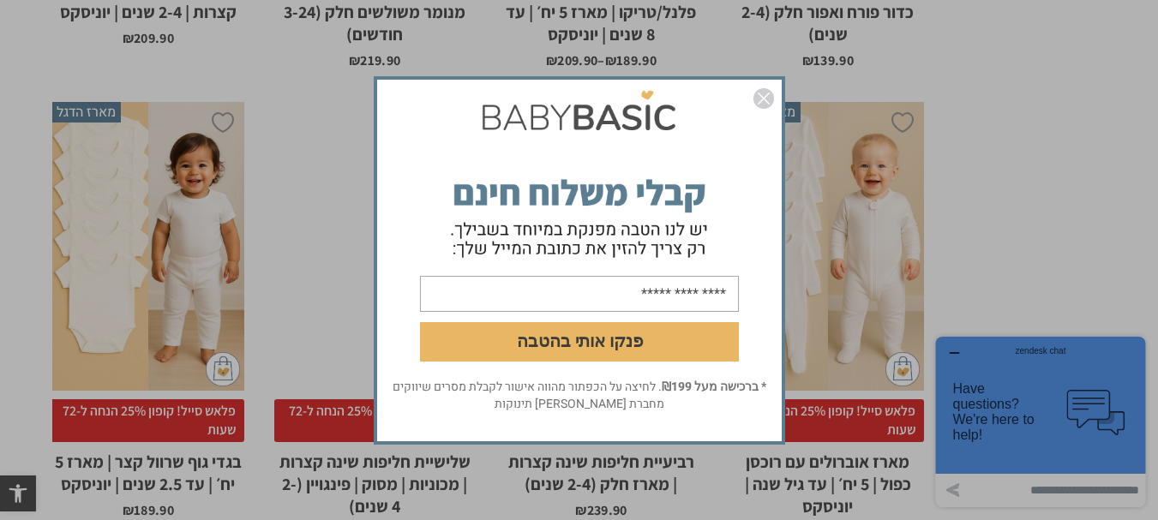
scroll to position [2290, 0]
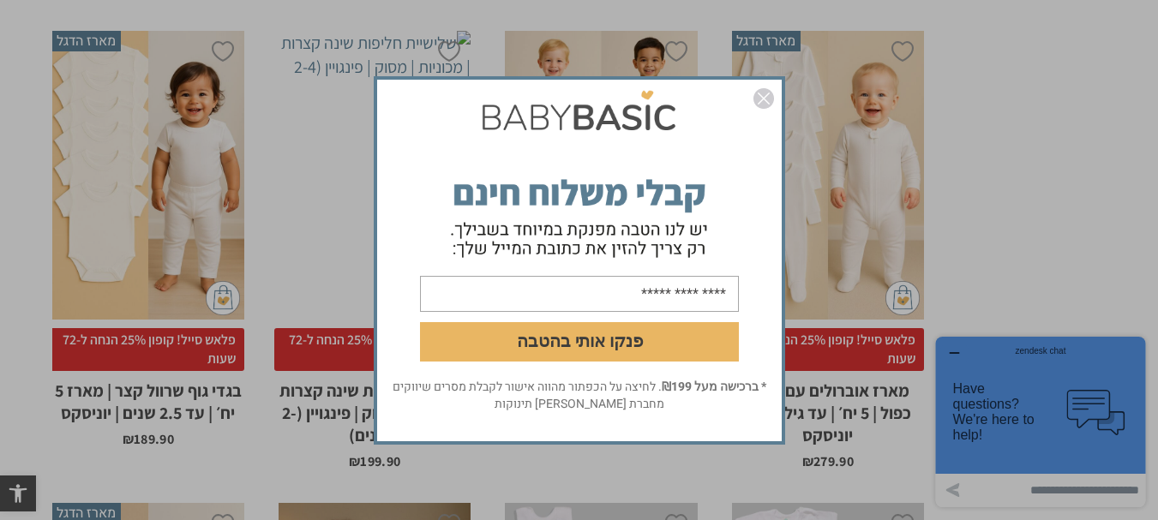
click at [762, 98] on img "סגור" at bounding box center [763, 98] width 21 height 21
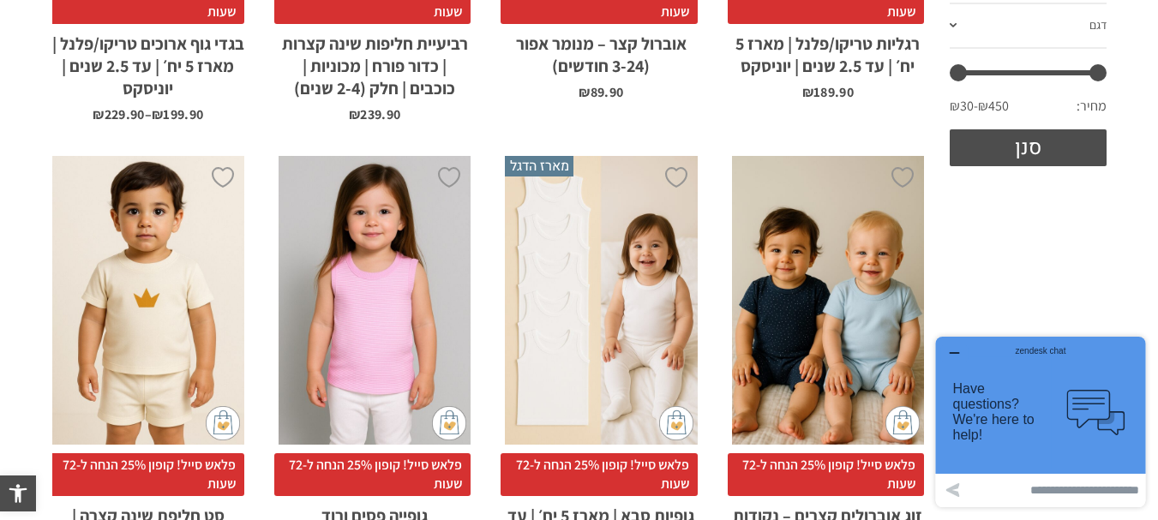
scroll to position [0, 0]
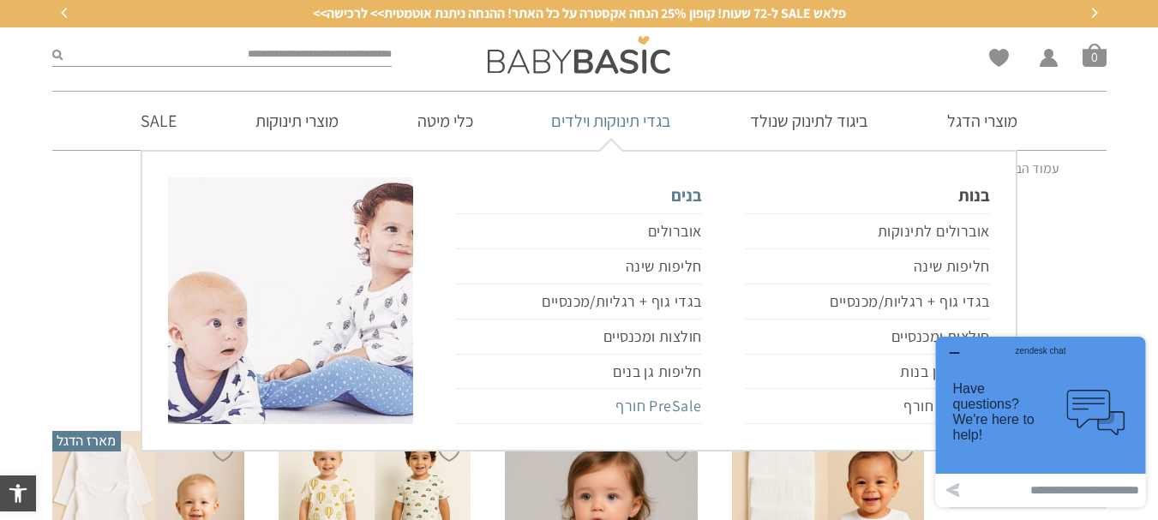
click at [681, 411] on link "PreSale חורף" at bounding box center [578, 406] width 245 height 35
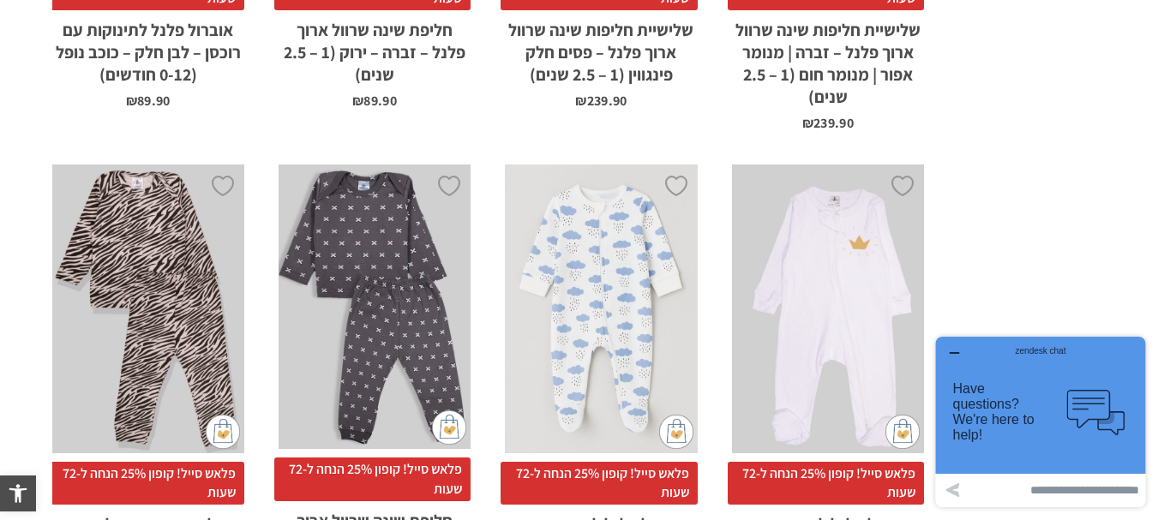
scroll to position [4193, 0]
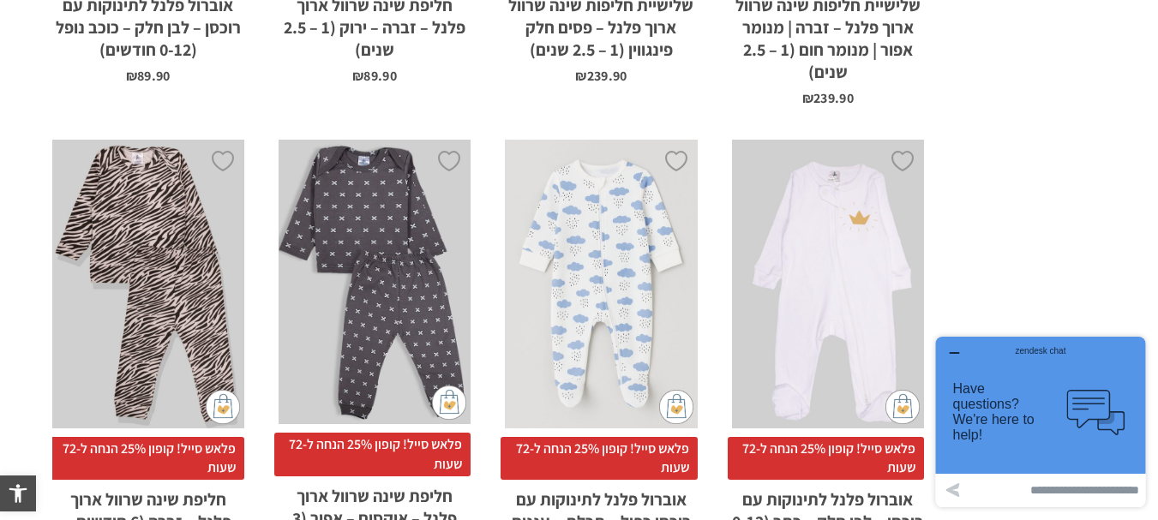
drag, startPoint x: 2082, startPoint y: 669, endPoint x: 1151, endPoint y: 345, distance: 985.7
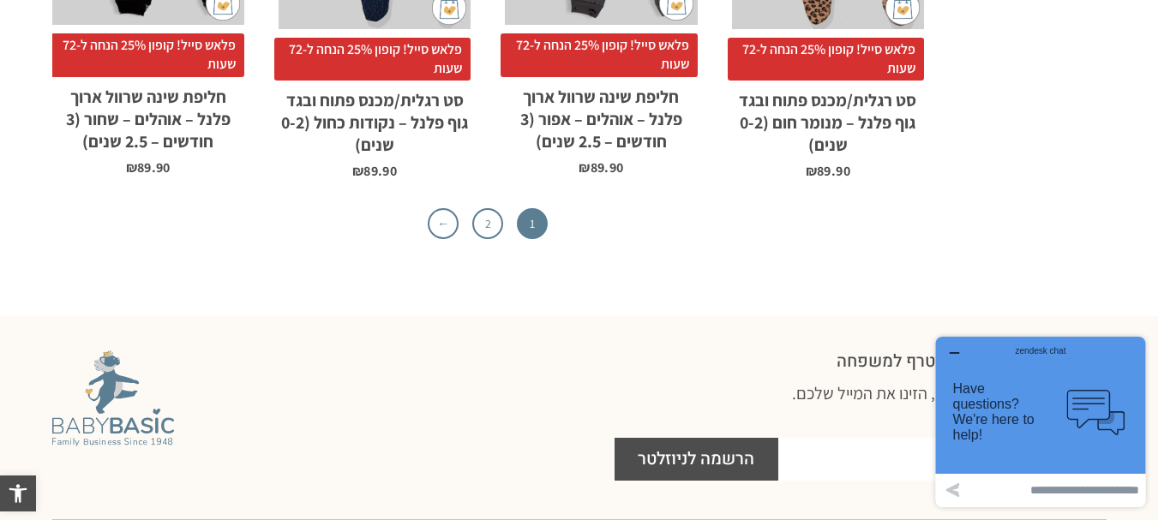
scroll to position [6101, 0]
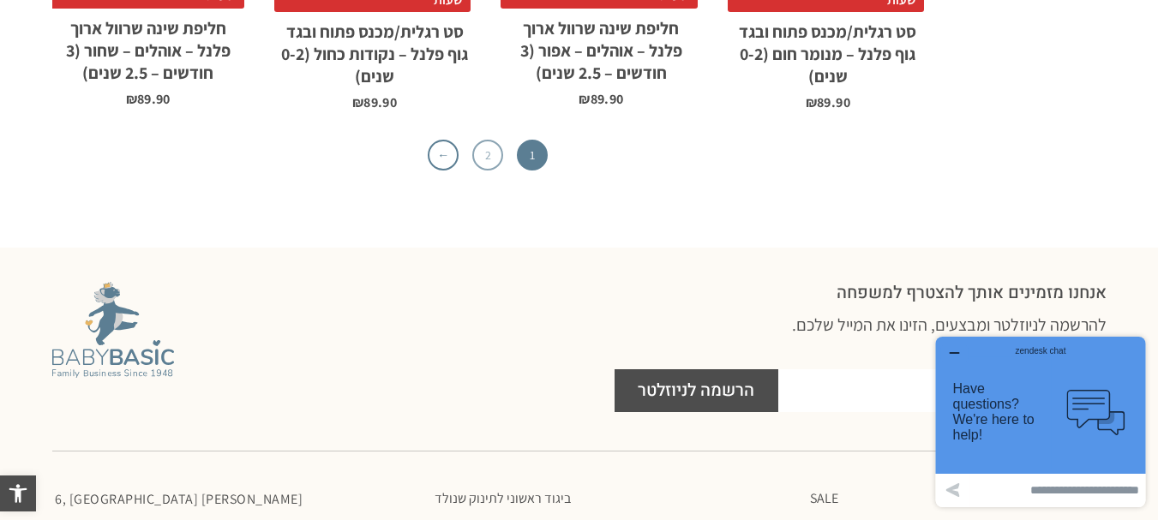
click at [496, 140] on link "2" at bounding box center [487, 155] width 31 height 31
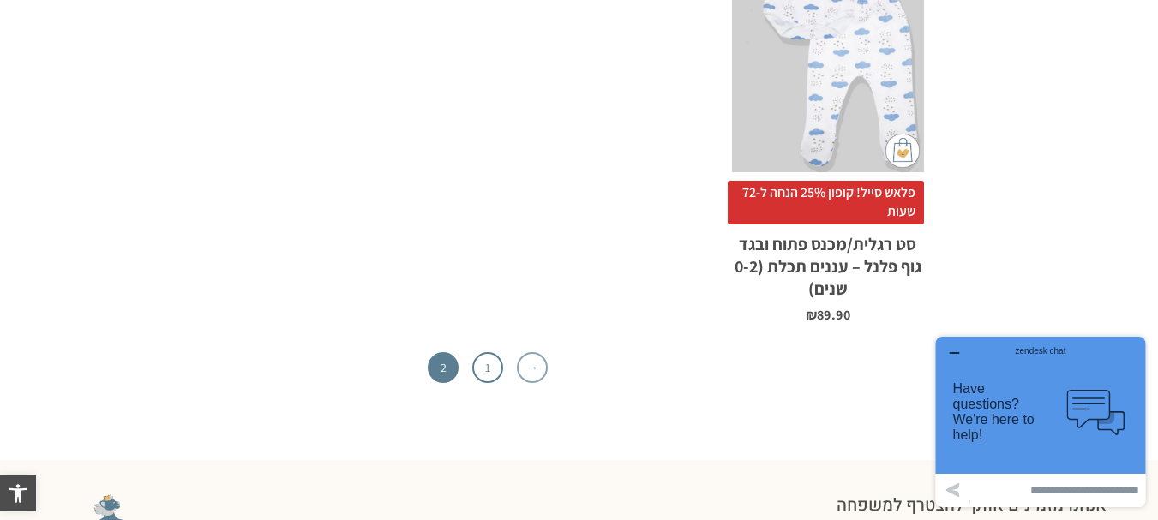
click at [533, 365] on link "→" at bounding box center [532, 367] width 31 height 31
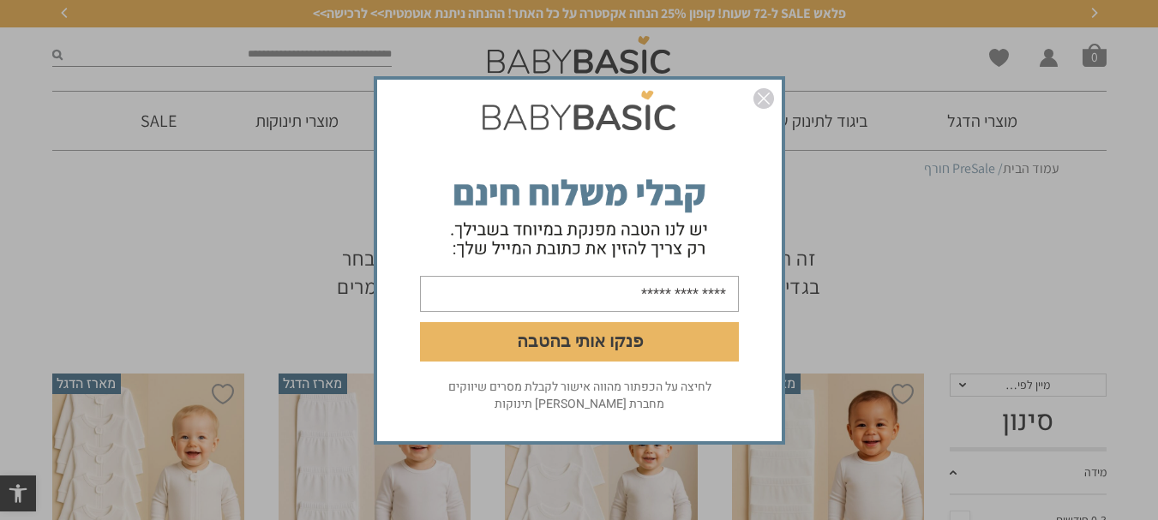
click at [277, 56] on div "פנקו אותי בהטבה לחיצה על הכפתור מהווה אישור לקבלת מסרים שיווקים מחברת אריה בגדי…" at bounding box center [579, 260] width 1158 height 520
click at [761, 99] on img "סגור" at bounding box center [763, 98] width 21 height 21
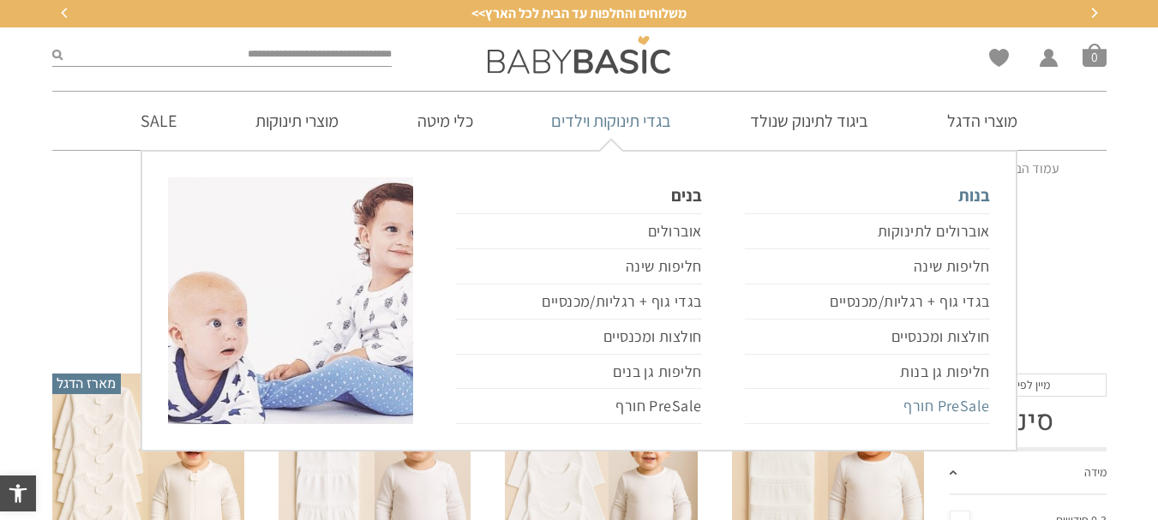
click at [957, 414] on link "PreSale חורף" at bounding box center [867, 406] width 245 height 35
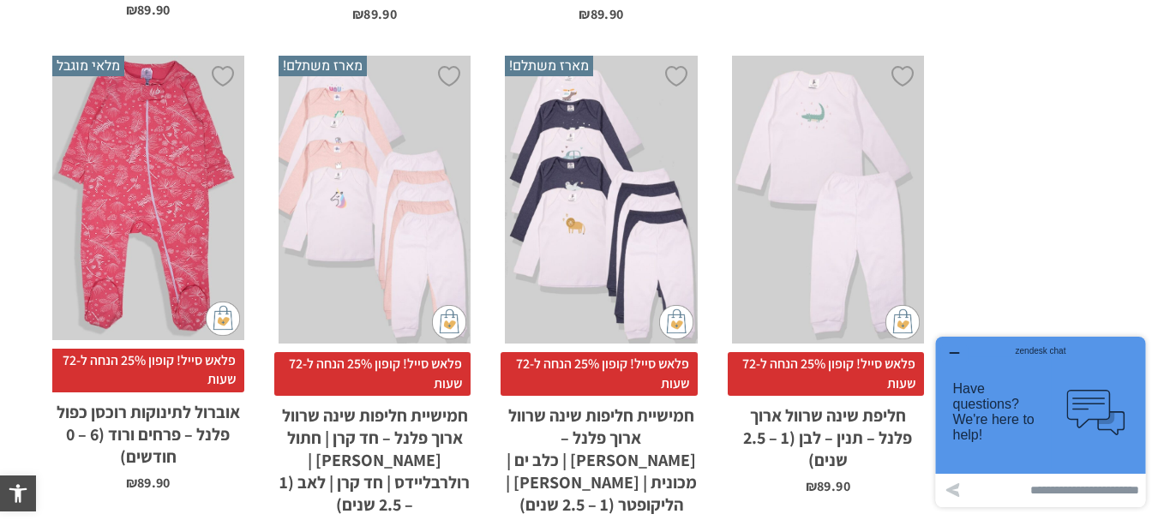
scroll to position [2766, 0]
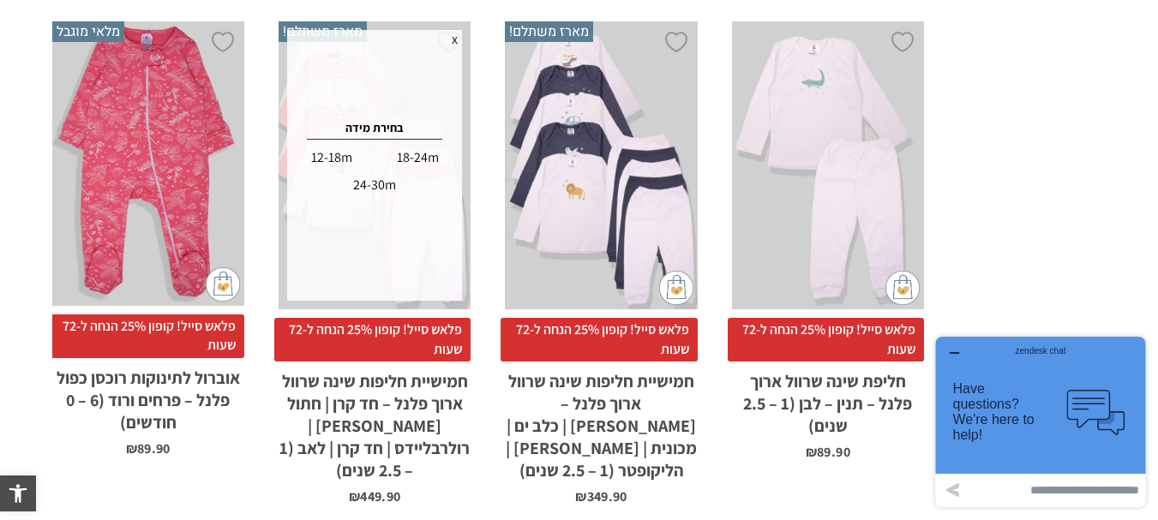
click at [333, 156] on div "12-18m" at bounding box center [331, 157] width 83 height 27
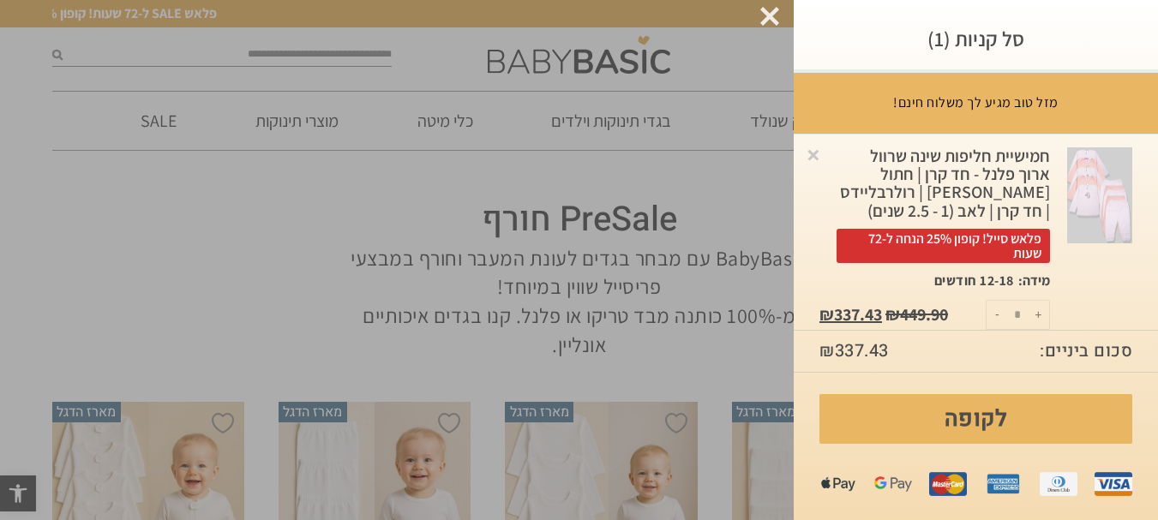
scroll to position [0, 0]
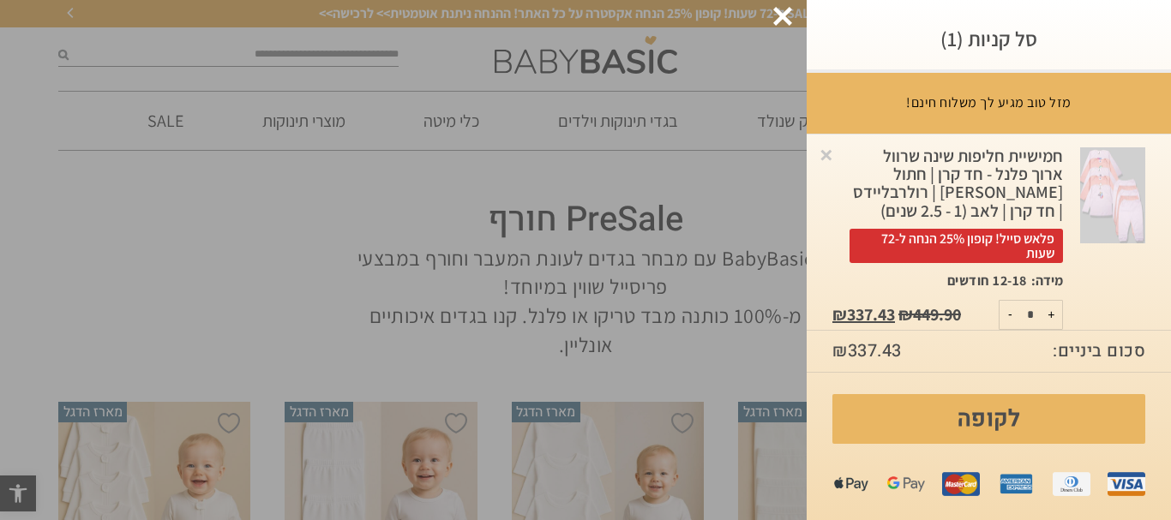
click at [783, 7] on div at bounding box center [782, 16] width 19 height 19
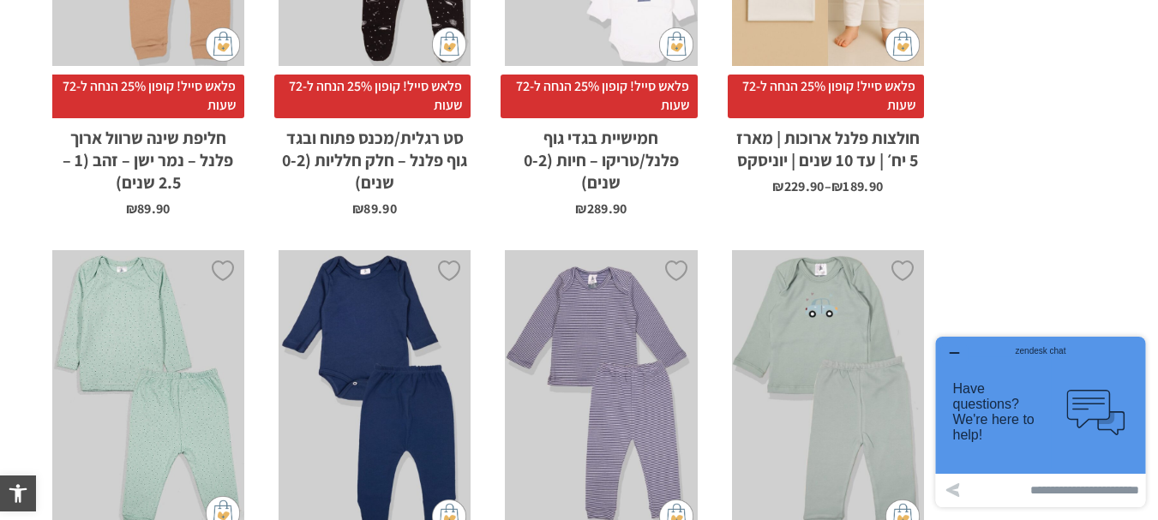
scroll to position [1166, 0]
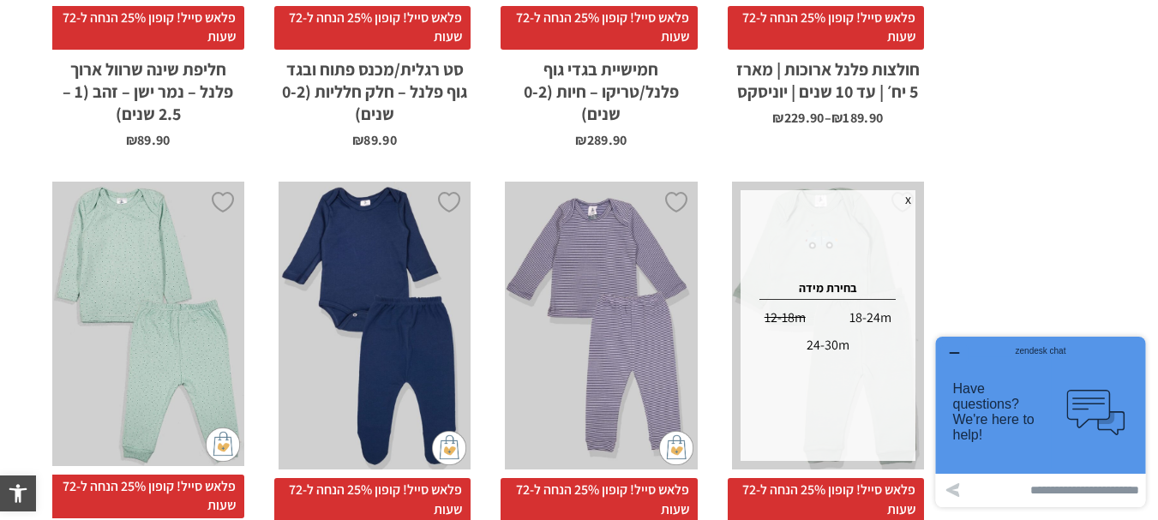
click at [862, 313] on div "18-24m" at bounding box center [870, 317] width 83 height 27
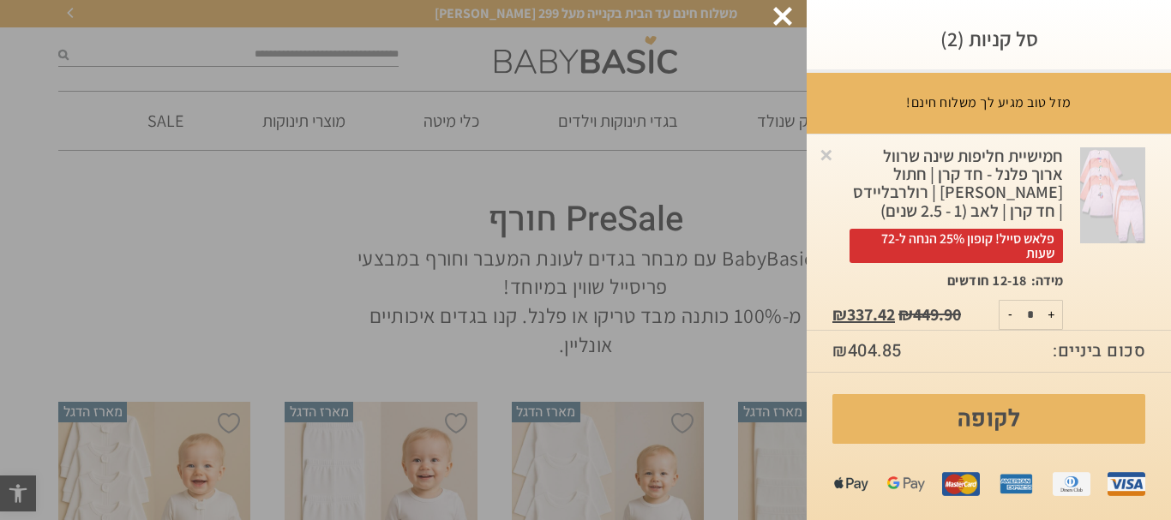
click at [1010, 313] on button "-" at bounding box center [1010, 315] width 21 height 28
type input "*"
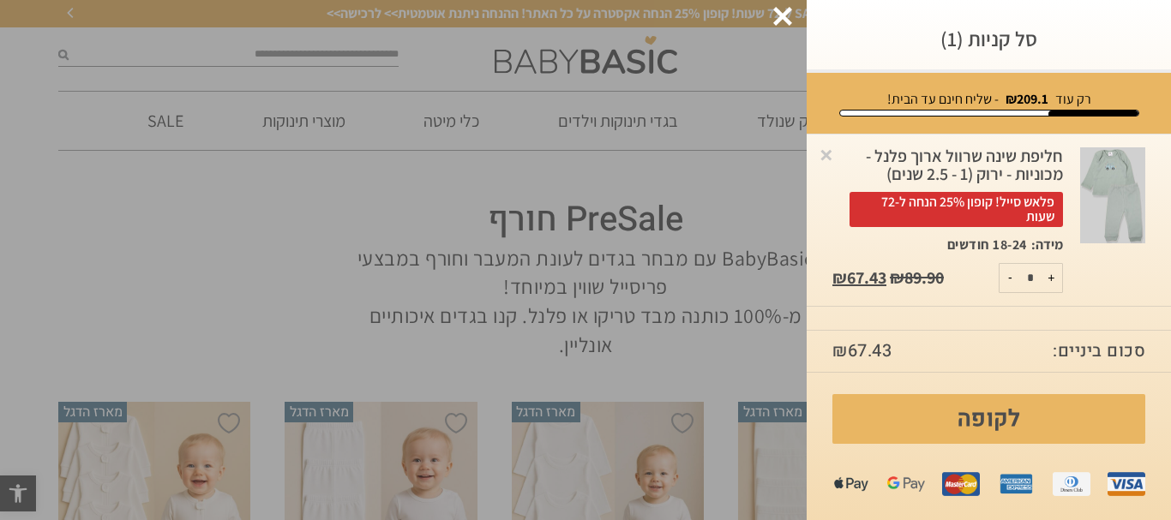
click at [779, 16] on div at bounding box center [782, 16] width 19 height 19
